Goal: Manage account settings

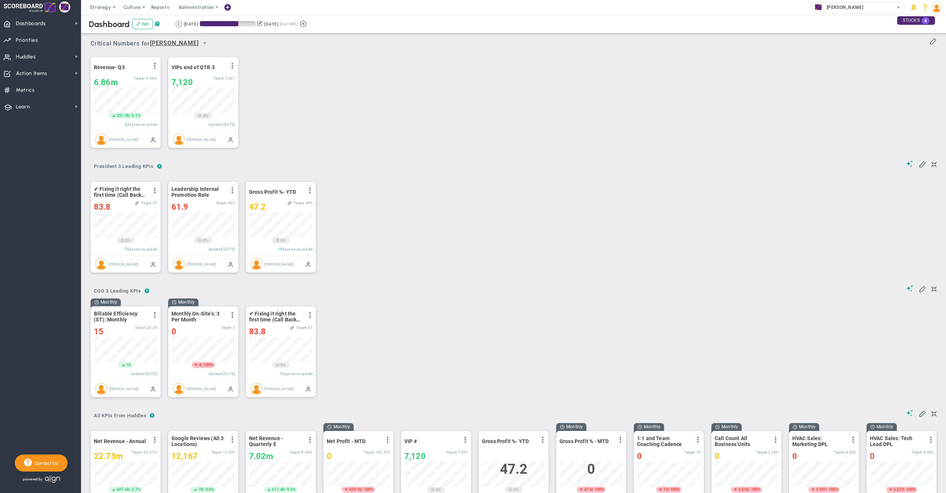
click at [936, 10] on img at bounding box center [936, 8] width 10 height 10
click at [927, 24] on span "Profile" at bounding box center [914, 22] width 60 height 15
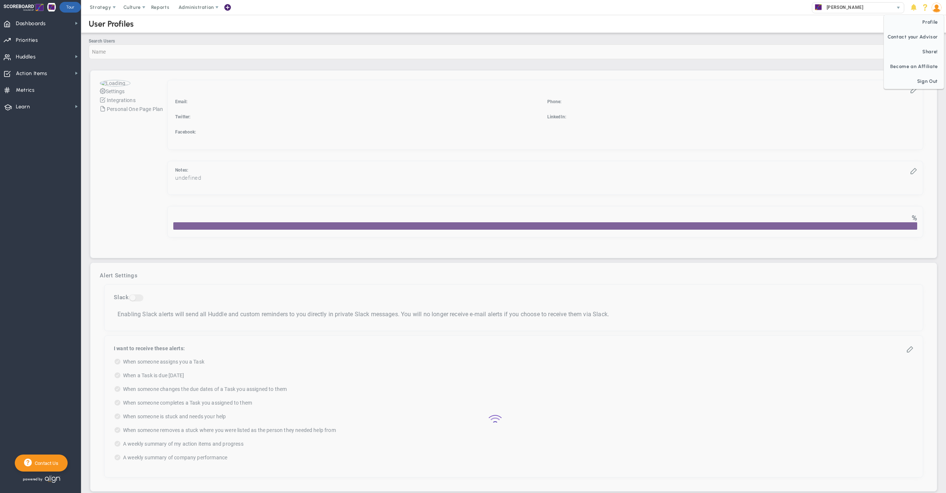
checkbox input "true"
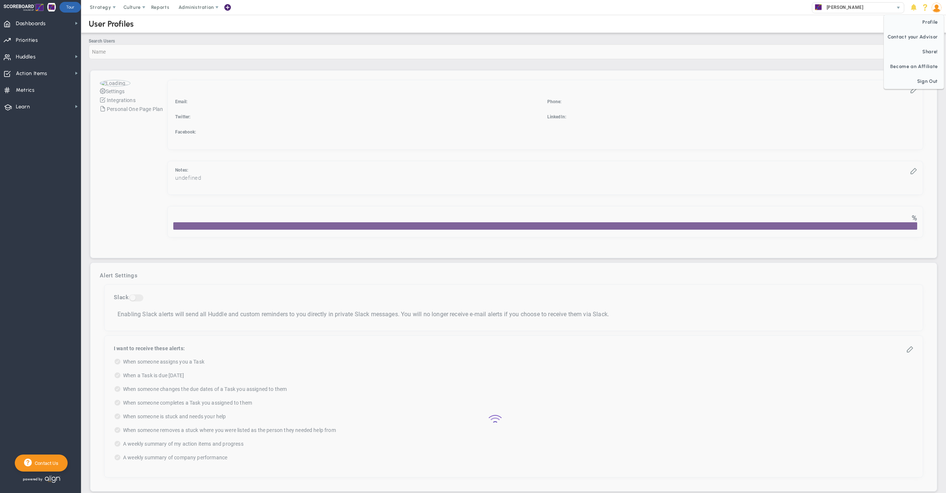
checkbox input "true"
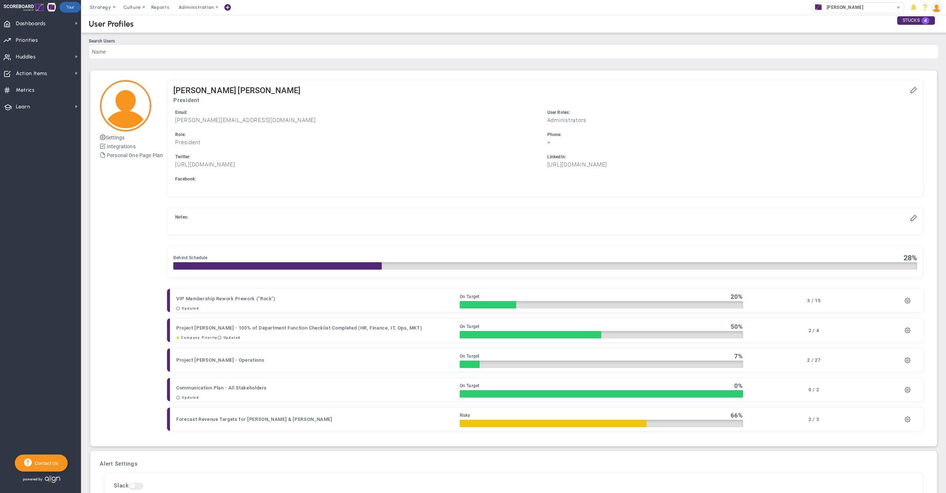
click at [937, 10] on img at bounding box center [936, 8] width 10 height 10
click at [927, 83] on span "Sign Out" at bounding box center [914, 81] width 60 height 15
